Goal: Information Seeking & Learning: Learn about a topic

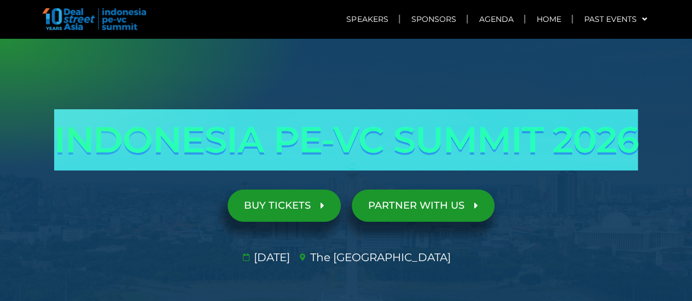
drag, startPoint x: 57, startPoint y: 138, endPoint x: 700, endPoint y: 142, distance: 642.3
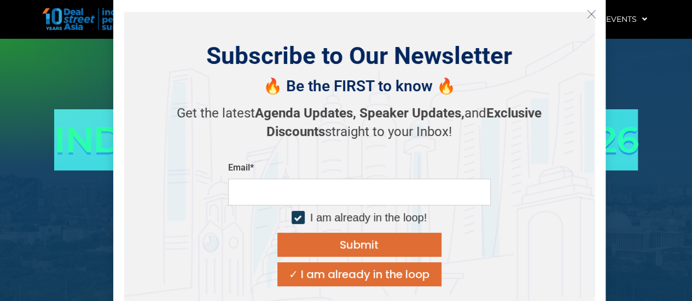
click at [593, 17] on icon "Close" at bounding box center [592, 14] width 10 height 10
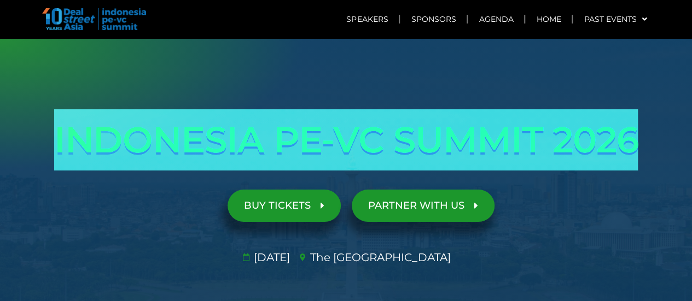
click at [123, 154] on h1 "INDONESIA PE-VC SUMMIT 2026" at bounding box center [346, 139] width 613 height 61
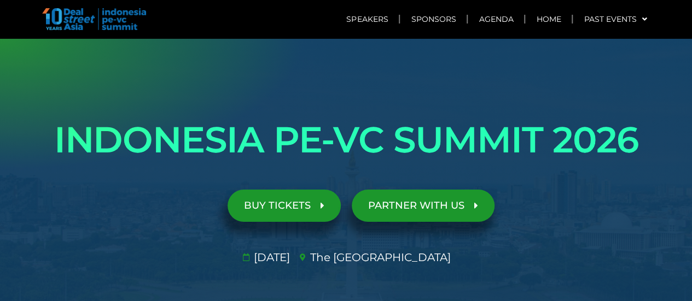
click at [121, 147] on h1 "INDONESIA PE-VC SUMMIT 2026" at bounding box center [346, 139] width 613 height 61
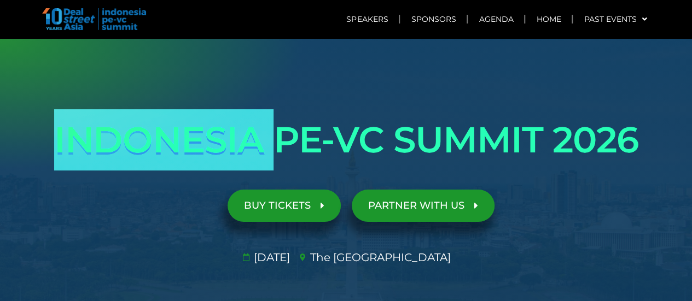
click at [121, 147] on h1 "INDONESIA PE-VC SUMMIT 2026" at bounding box center [346, 139] width 613 height 61
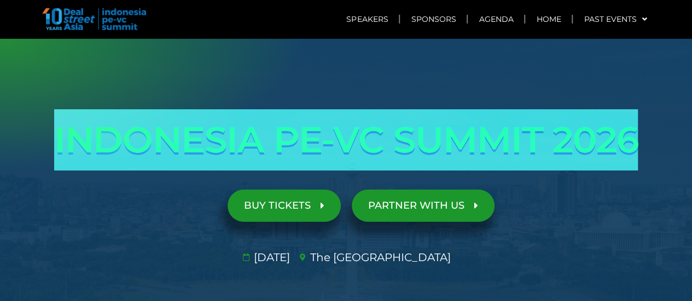
click at [121, 147] on h1 "INDONESIA PE-VC SUMMIT 2026" at bounding box center [346, 139] width 613 height 61
copy div "INDONESIA PE-VC SUMMIT 2026 Opportunities & risks amidst reset in SE Asia's anc…"
